Goal: Go to known website: Access a specific website the user already knows

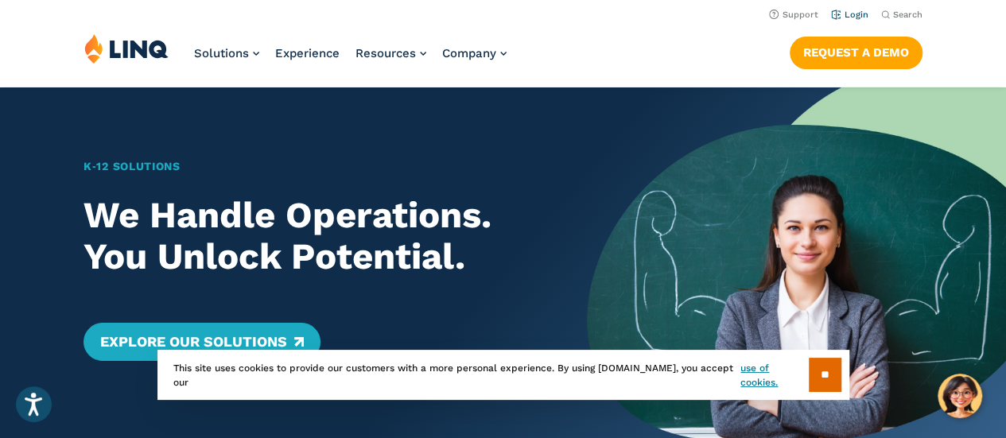
click at [850, 16] on link "Login" at bounding box center [849, 15] width 37 height 10
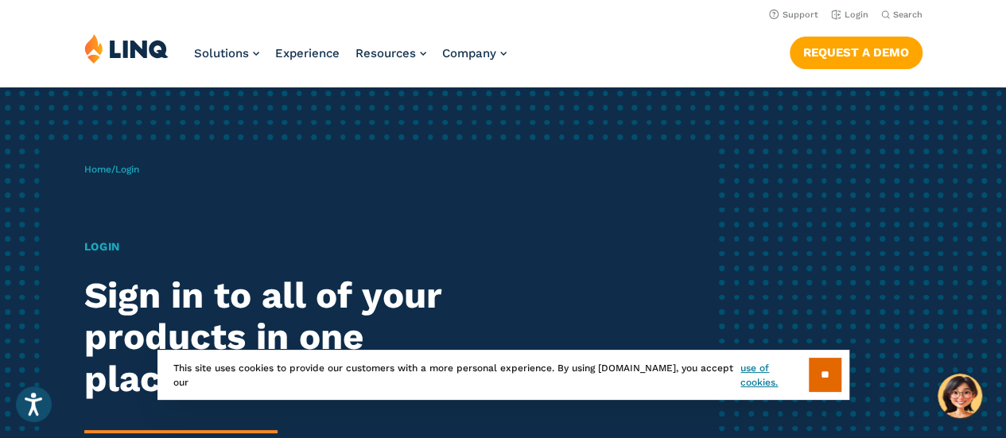
click at [132, 169] on span "Login" at bounding box center [127, 169] width 24 height 11
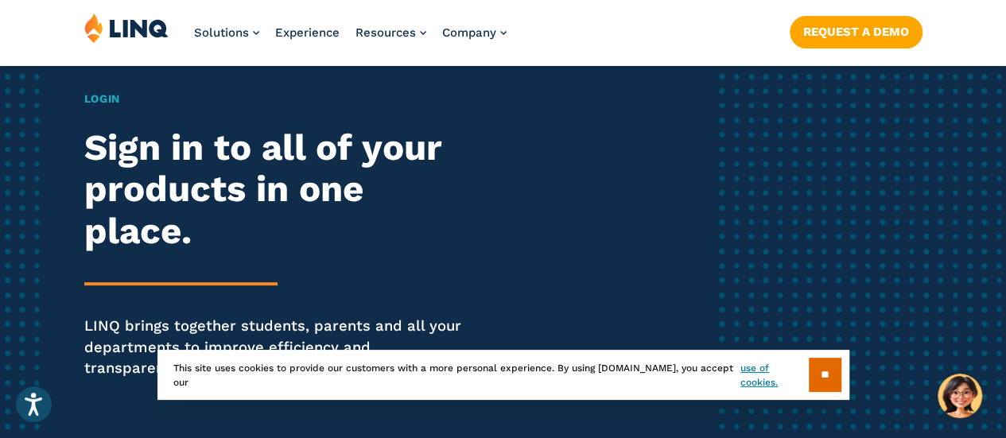
scroll to position [149, 0]
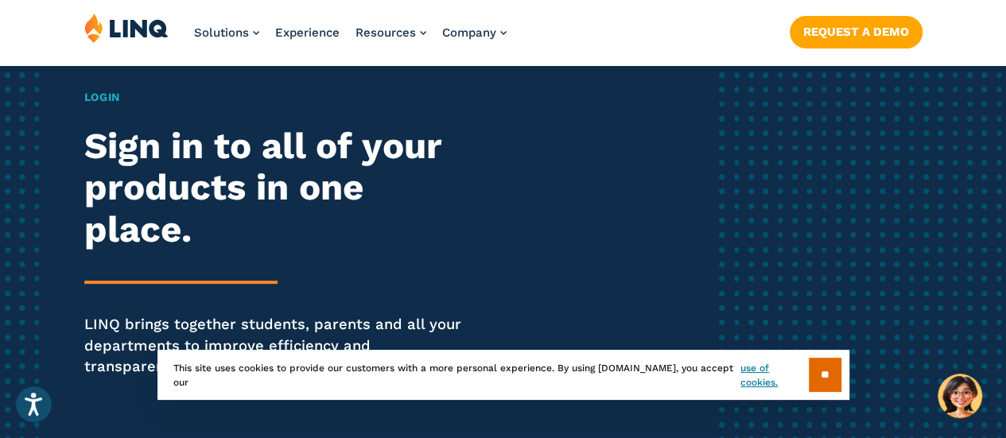
click at [197, 289] on div "Login Sign in to all of your products in one place. LINQ brings together studen…" at bounding box center [277, 255] width 387 height 332
click at [820, 371] on input "**" at bounding box center [824, 375] width 33 height 34
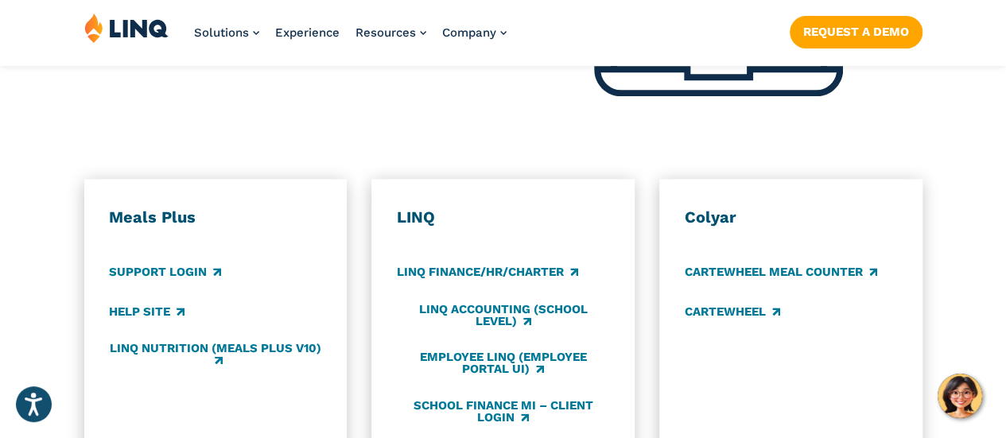
scroll to position [816, 0]
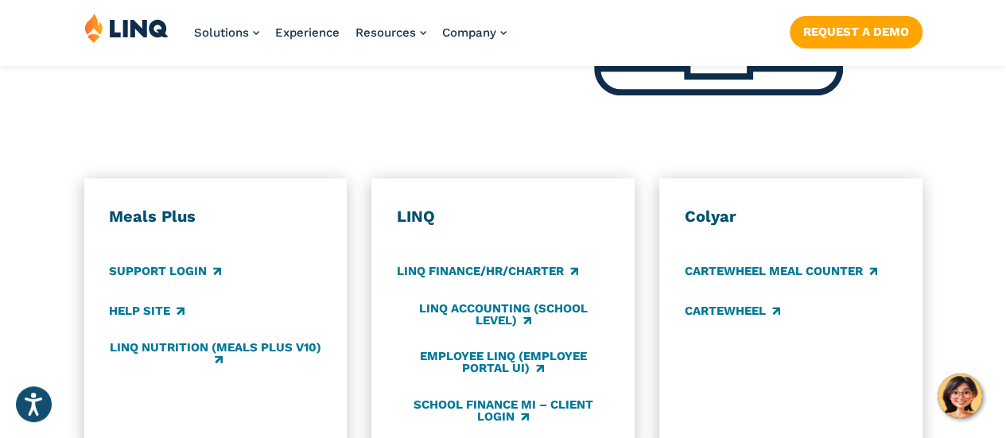
click at [428, 266] on div "LINQ LINQ Finance/HR/Charter LINQ Accounting (school level) Employee LINQ (Empl…" at bounding box center [503, 315] width 212 height 217
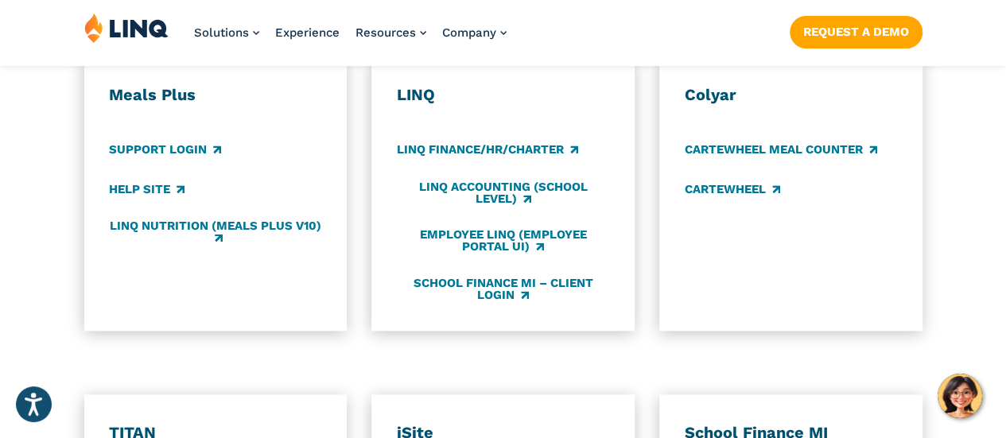
scroll to position [938, 0]
click at [269, 219] on link "LINQ Nutrition (Meals Plus v10)" at bounding box center [215, 232] width 212 height 26
